Goal: Use online tool/utility

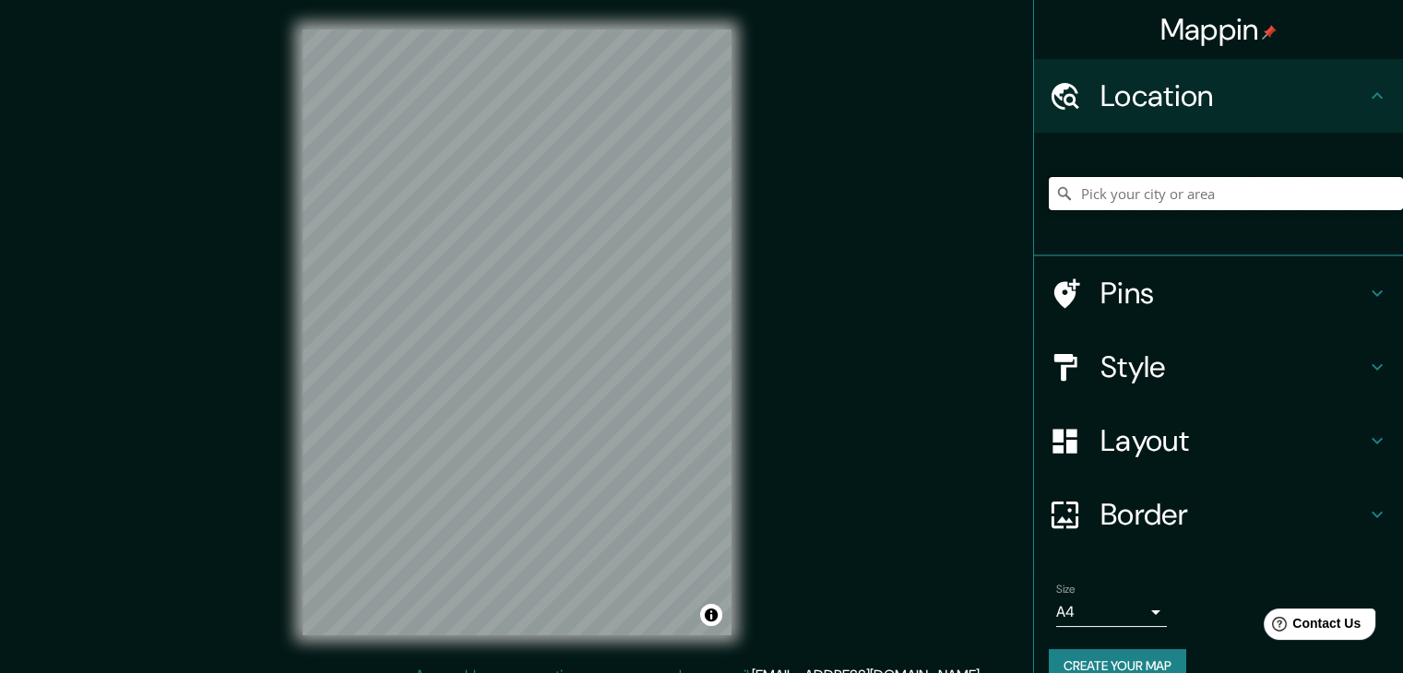
click at [1219, 184] on input "Pick your city or area" at bounding box center [1226, 193] width 354 height 33
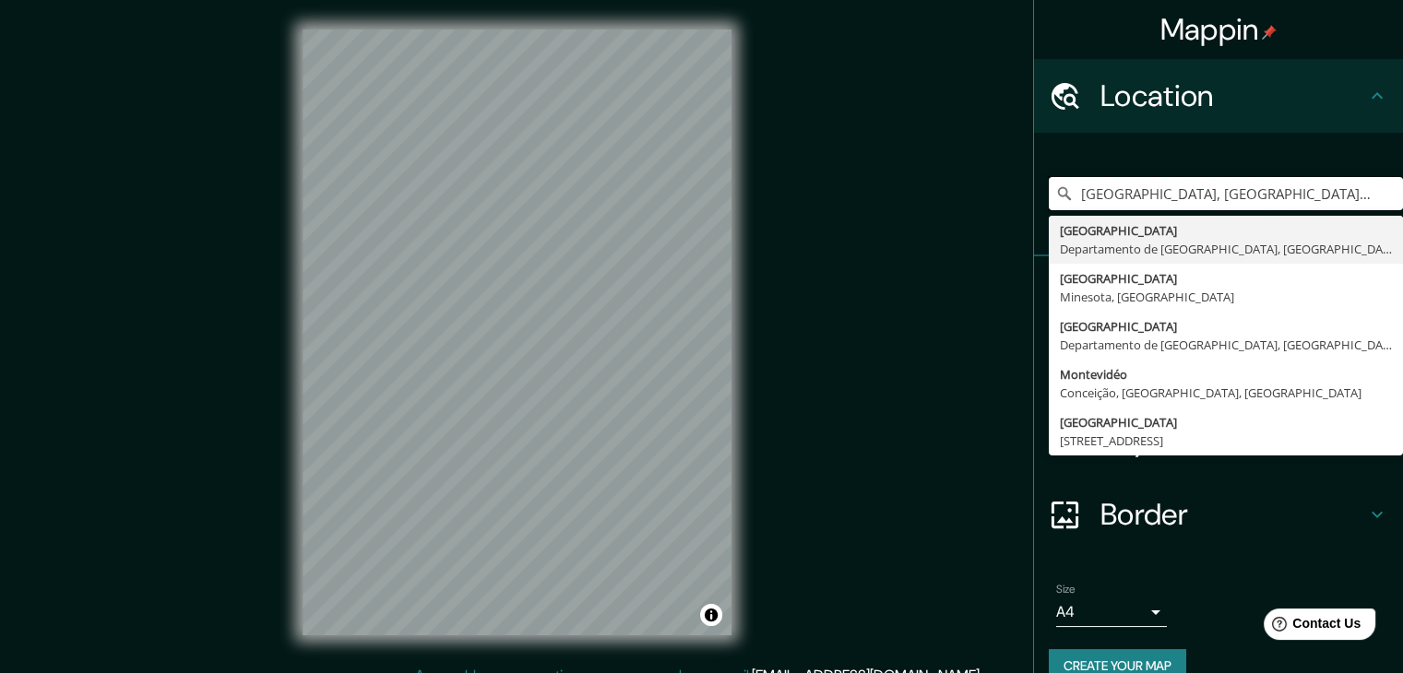
type input "[GEOGRAPHIC_DATA], [GEOGRAPHIC_DATA], [GEOGRAPHIC_DATA]"
click at [1122, 521] on h4 "Border" at bounding box center [1233, 514] width 266 height 37
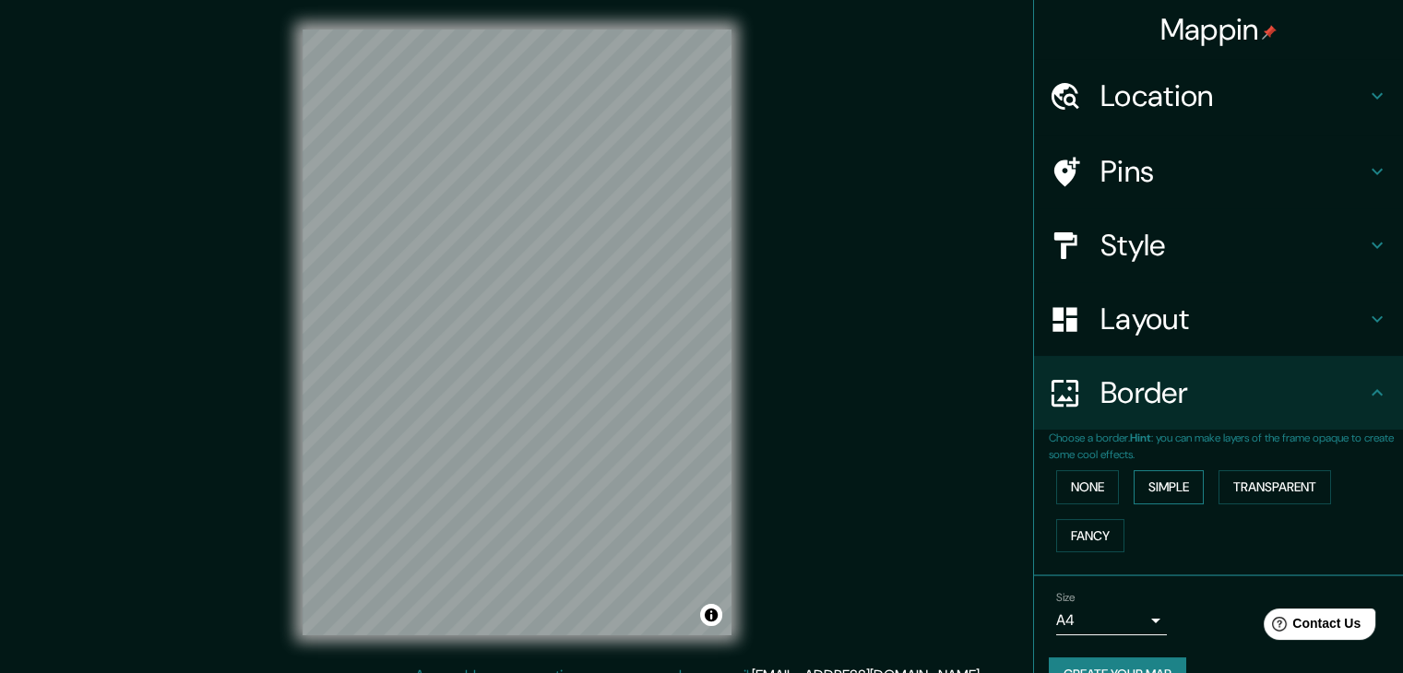
click at [1153, 488] on button "Simple" at bounding box center [1169, 487] width 70 height 34
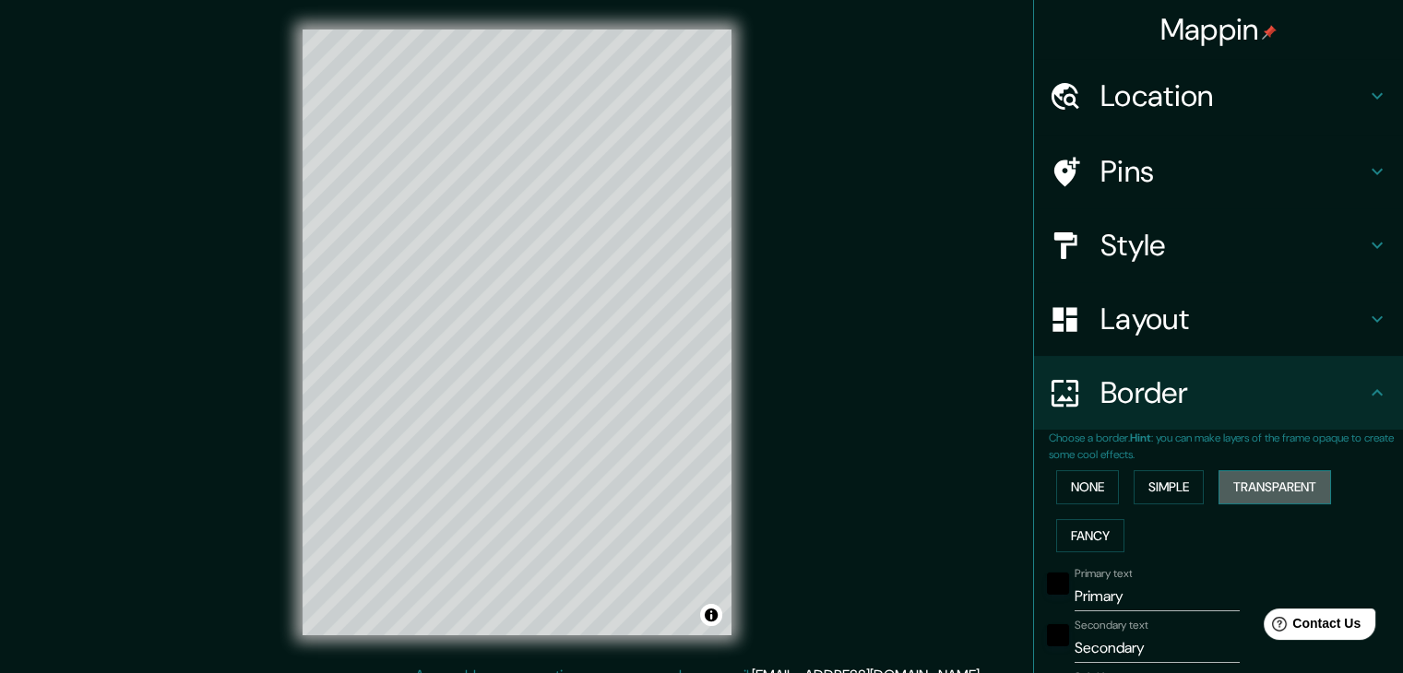
click at [1251, 488] on button "Transparent" at bounding box center [1275, 487] width 113 height 34
click at [1056, 486] on button "None" at bounding box center [1087, 487] width 63 height 34
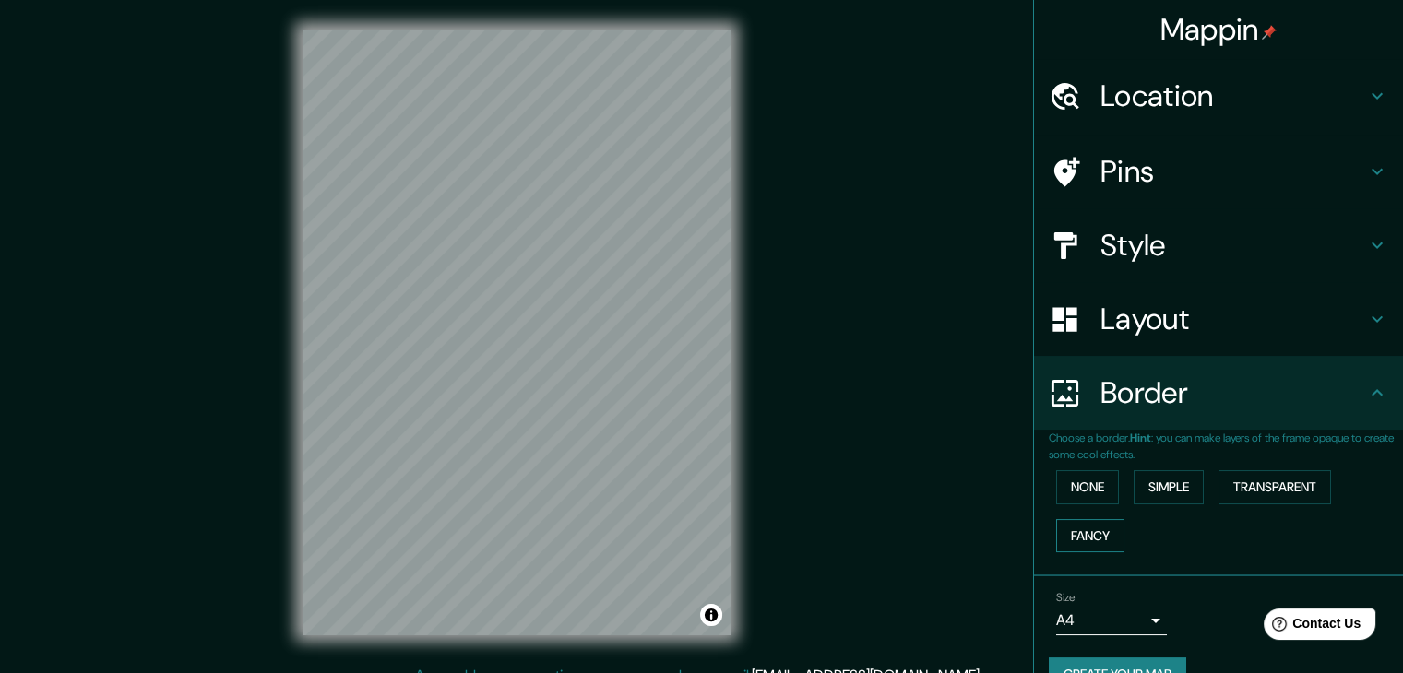
click at [1074, 536] on button "Fancy" at bounding box center [1090, 536] width 68 height 34
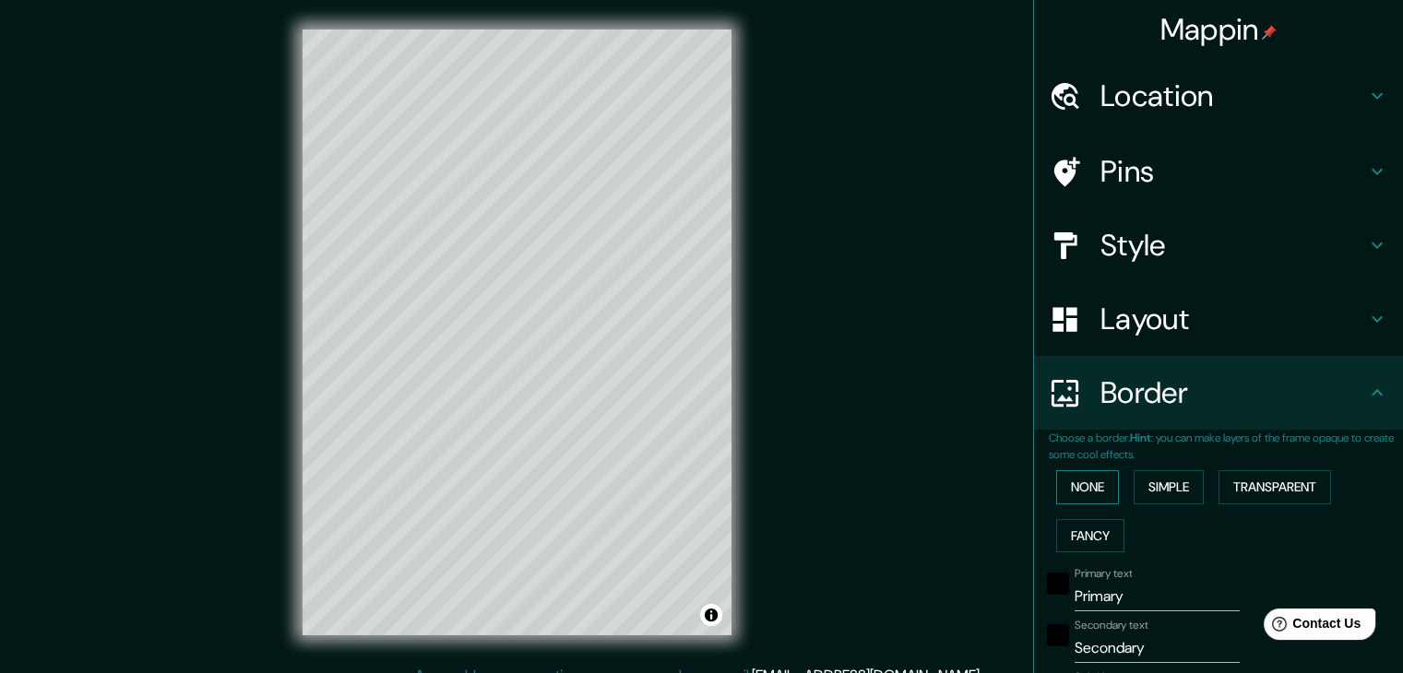
click at [1077, 488] on button "None" at bounding box center [1087, 487] width 63 height 34
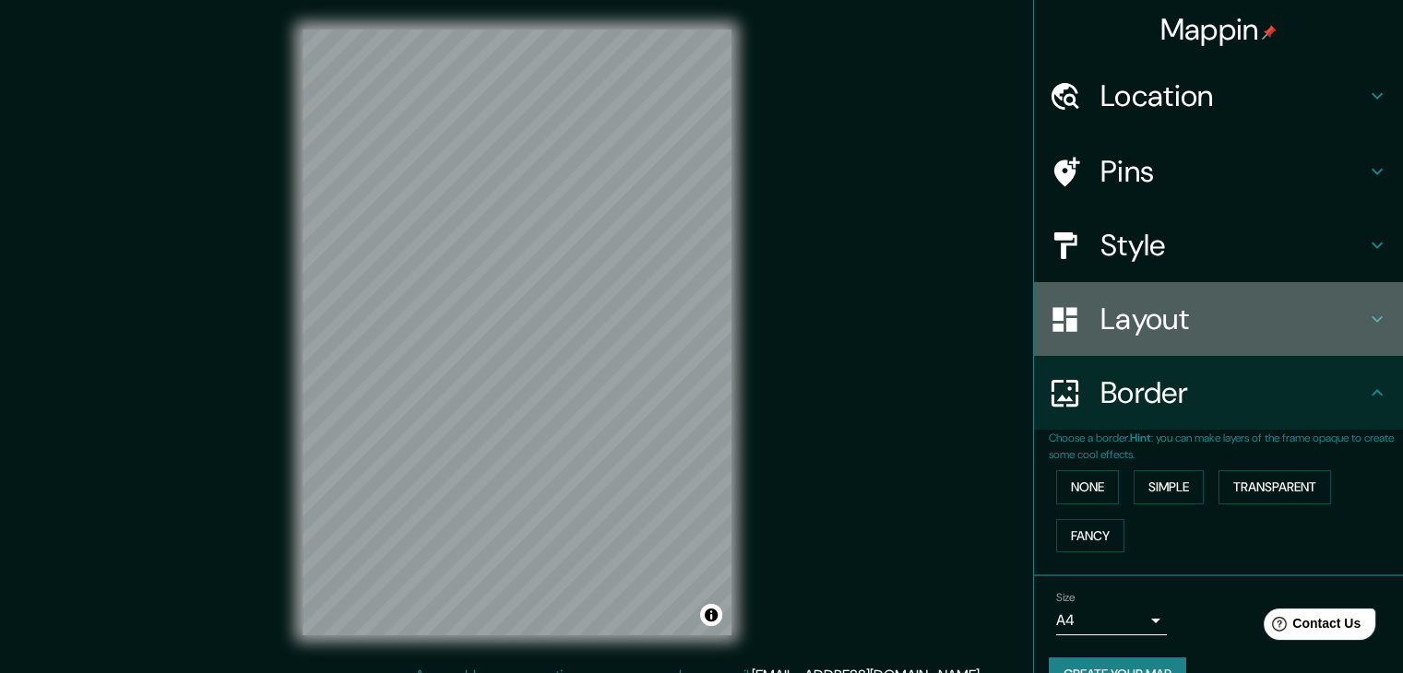
click at [1159, 337] on h4 "Layout" at bounding box center [1233, 319] width 266 height 37
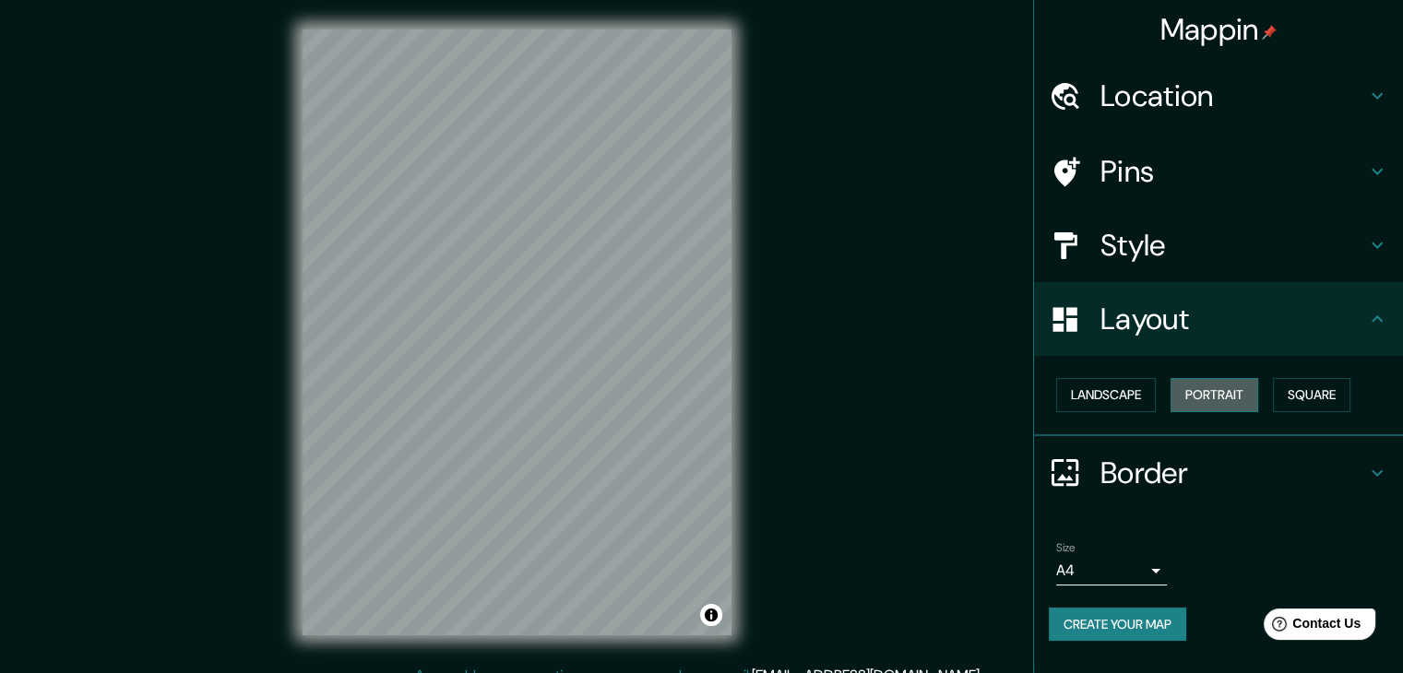
click at [1187, 381] on button "Portrait" at bounding box center [1215, 395] width 88 height 34
drag, startPoint x: 1194, startPoint y: 396, endPoint x: 1210, endPoint y: 391, distance: 17.2
click at [1198, 396] on button "Portrait" at bounding box center [1215, 395] width 88 height 34
click at [1285, 393] on button "Square" at bounding box center [1311, 395] width 77 height 34
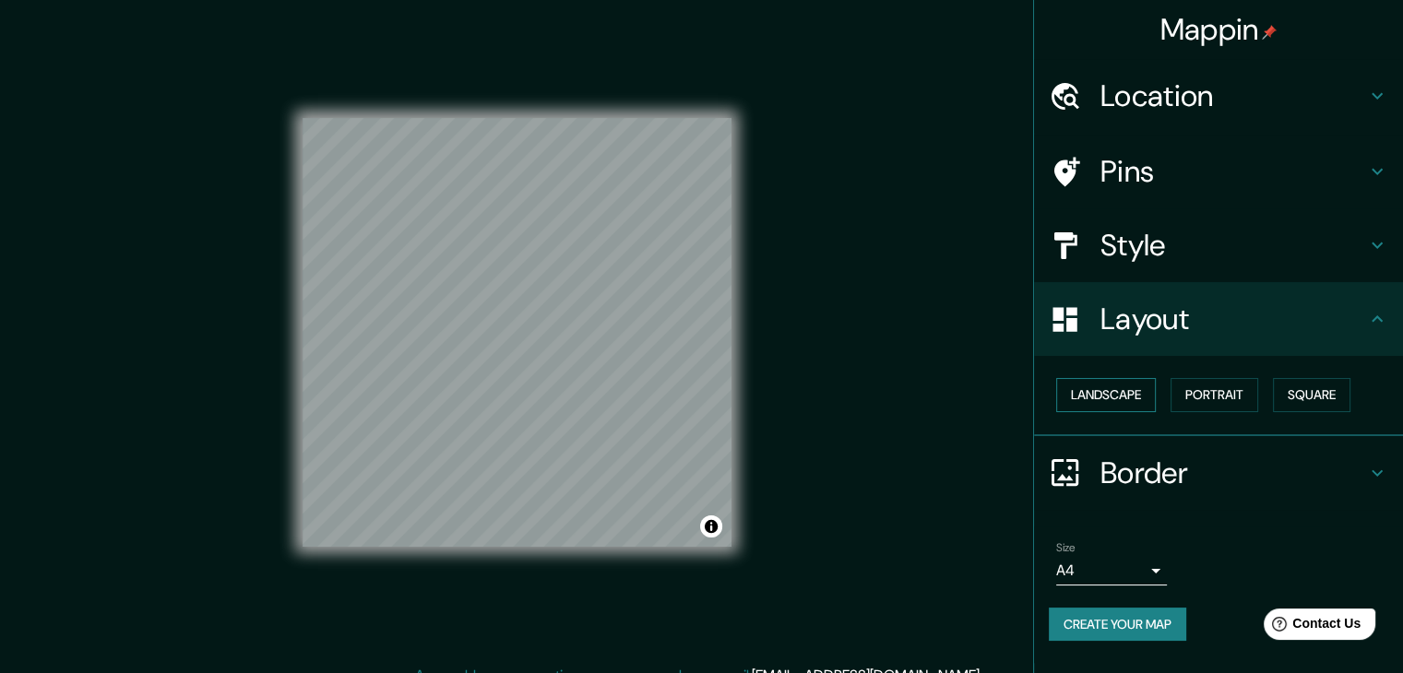
click at [1131, 394] on button "Landscape" at bounding box center [1106, 395] width 100 height 34
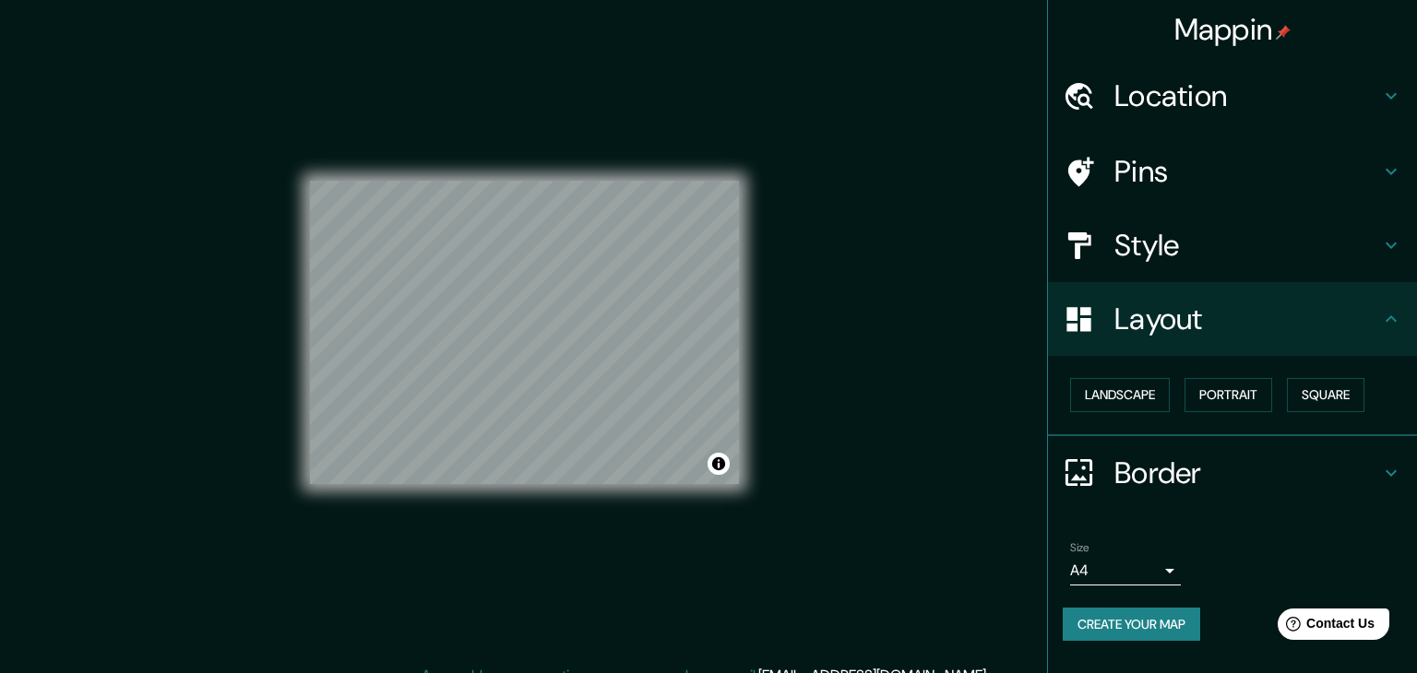
click at [1138, 564] on body "Mappin Location [GEOGRAPHIC_DATA], [GEOGRAPHIC_DATA], [GEOGRAPHIC_DATA] [GEOGRA…" at bounding box center [708, 336] width 1417 height 673
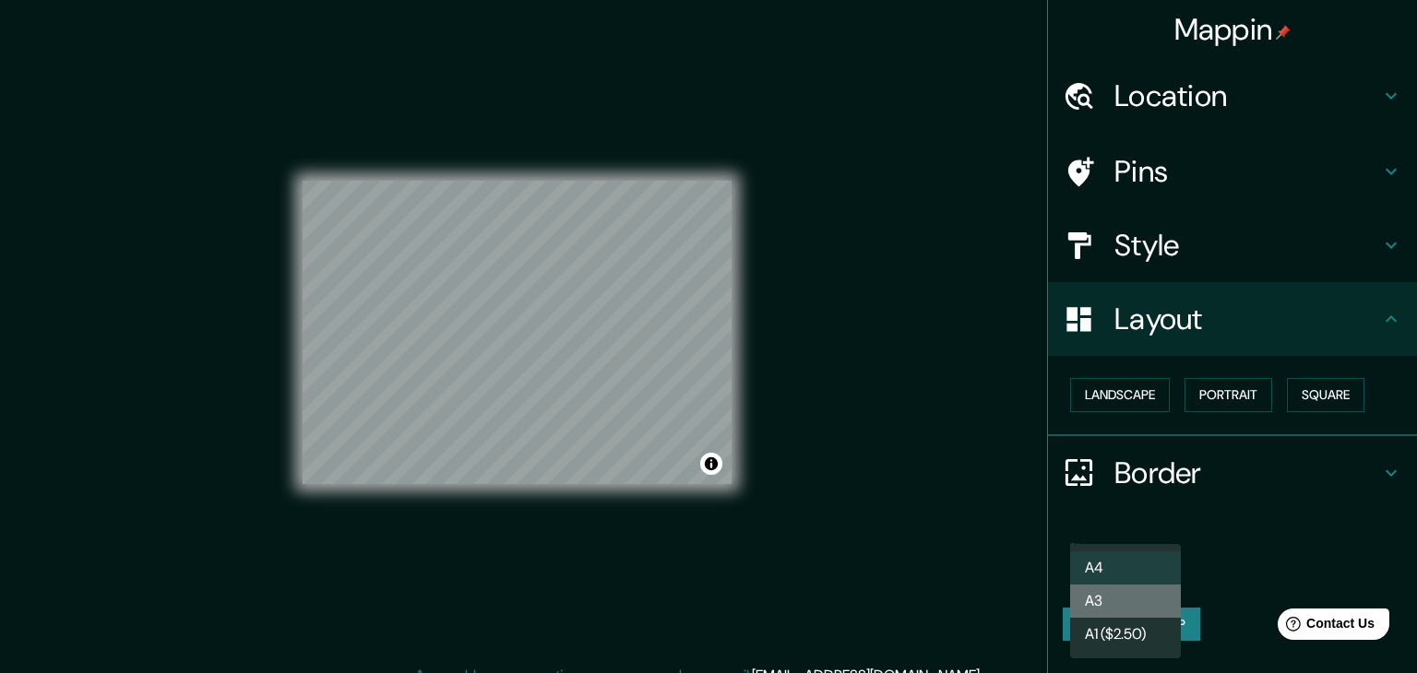
click at [1123, 602] on li "A3" at bounding box center [1125, 601] width 111 height 33
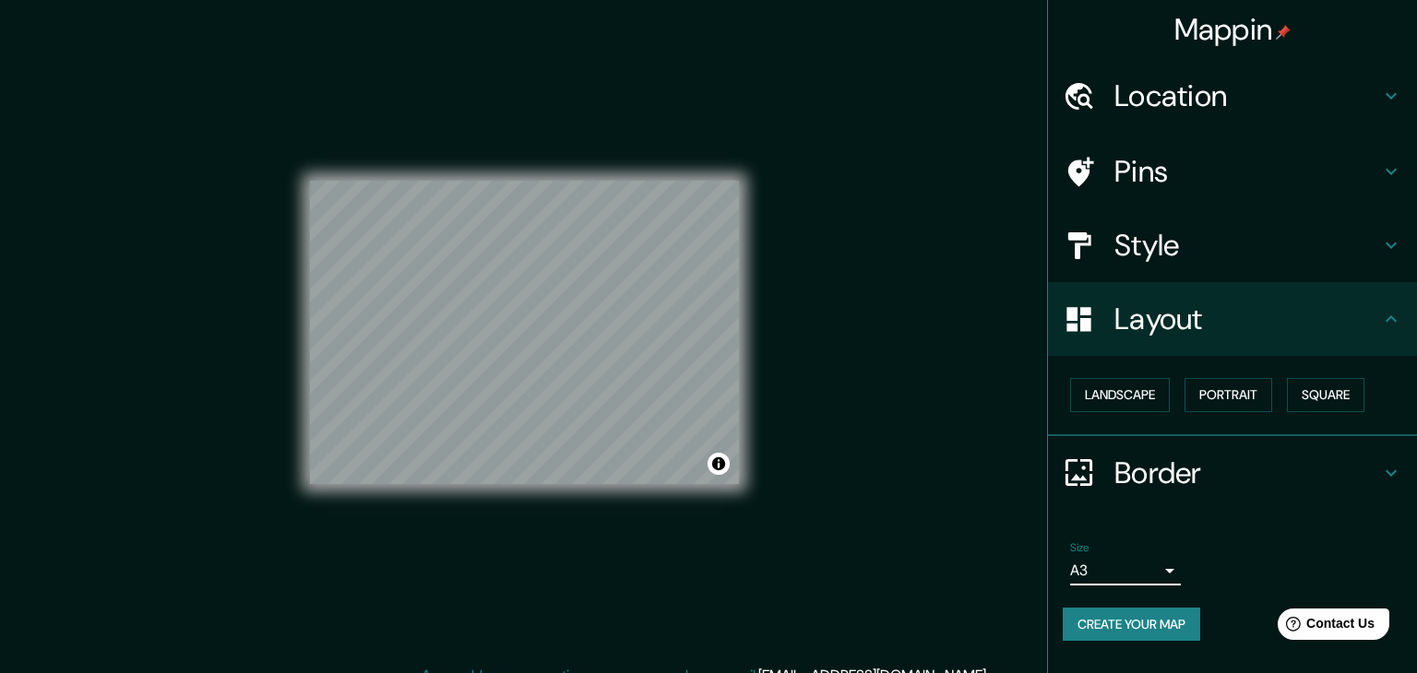
click at [1129, 573] on body "Mappin Location [GEOGRAPHIC_DATA], [GEOGRAPHIC_DATA], [GEOGRAPHIC_DATA] [GEOGRA…" at bounding box center [708, 336] width 1417 height 673
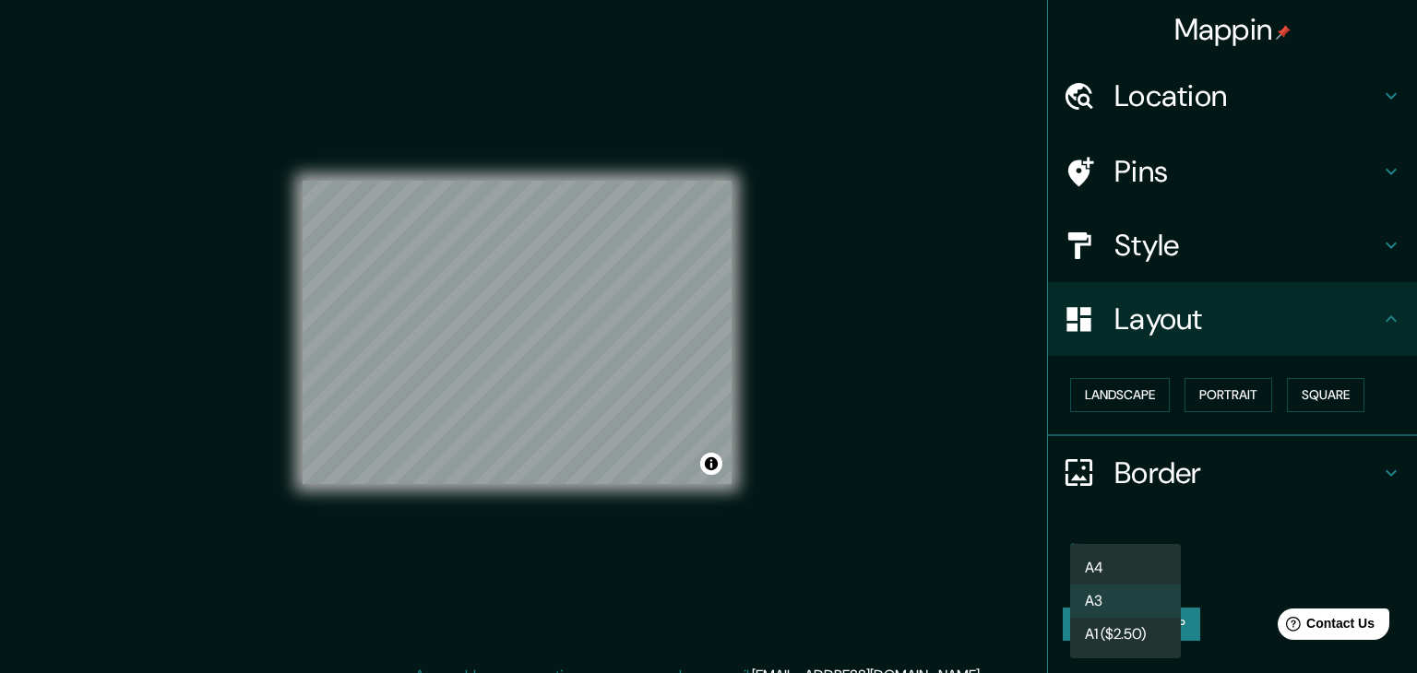
click at [1129, 622] on li "A1 ($2.50)" at bounding box center [1125, 634] width 111 height 33
